Goal: Use online tool/utility

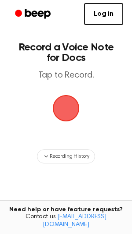
click at [62, 107] on span "button" at bounding box center [65, 108] width 25 height 25
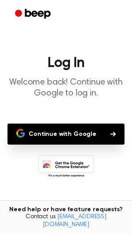
click at [99, 127] on button "Continue with Google" at bounding box center [65, 134] width 117 height 21
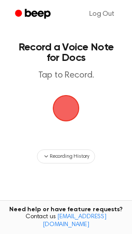
click at [56, 113] on span "button" at bounding box center [65, 108] width 25 height 25
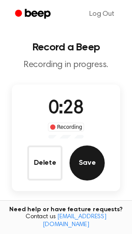
click at [92, 161] on button "Save" at bounding box center [86, 163] width 35 height 35
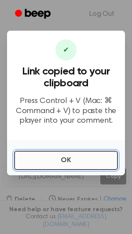
click at [53, 153] on button "OK" at bounding box center [65, 160] width 103 height 19
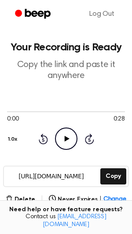
click at [64, 128] on circle at bounding box center [65, 138] width 21 height 21
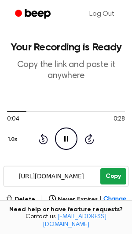
click at [110, 176] on button "Copy" at bounding box center [113, 176] width 26 height 16
